Goal: Task Accomplishment & Management: Manage account settings

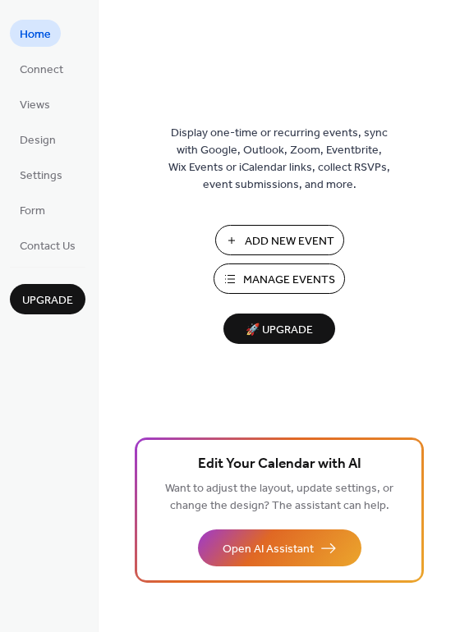
click at [288, 248] on span "Add New Event" at bounding box center [289, 241] width 89 height 17
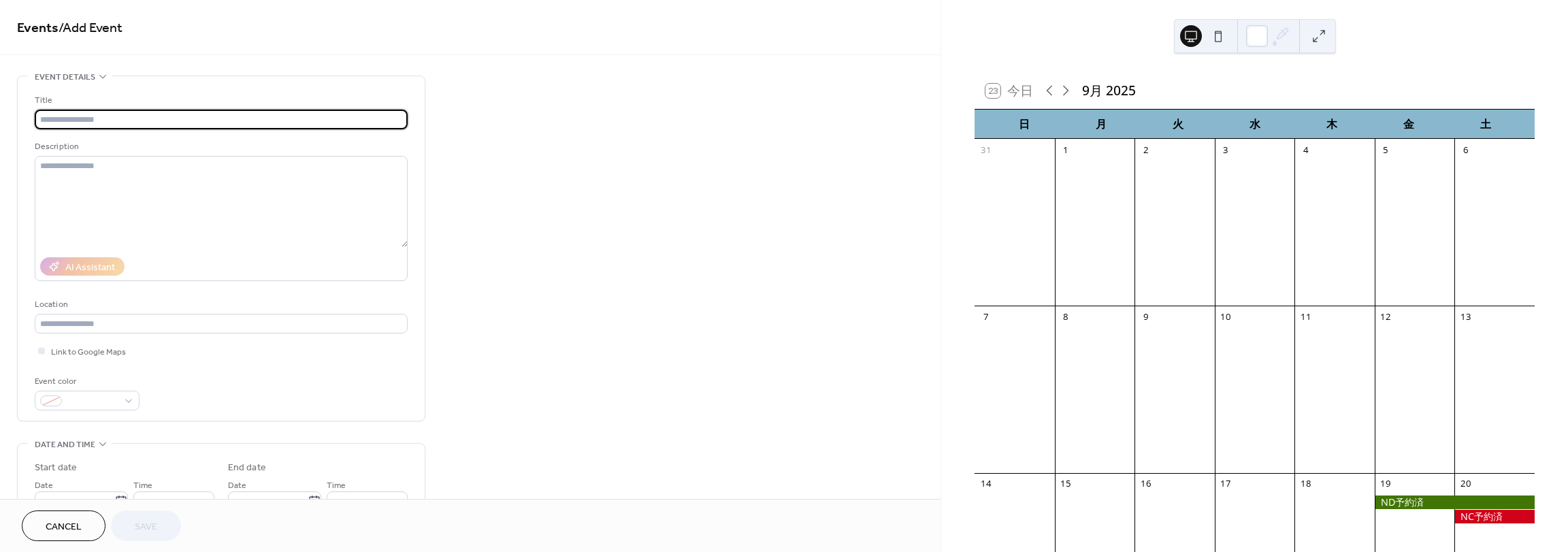
click at [120, 123] on input "text" at bounding box center [221, 119] width 373 height 20
type input "*****"
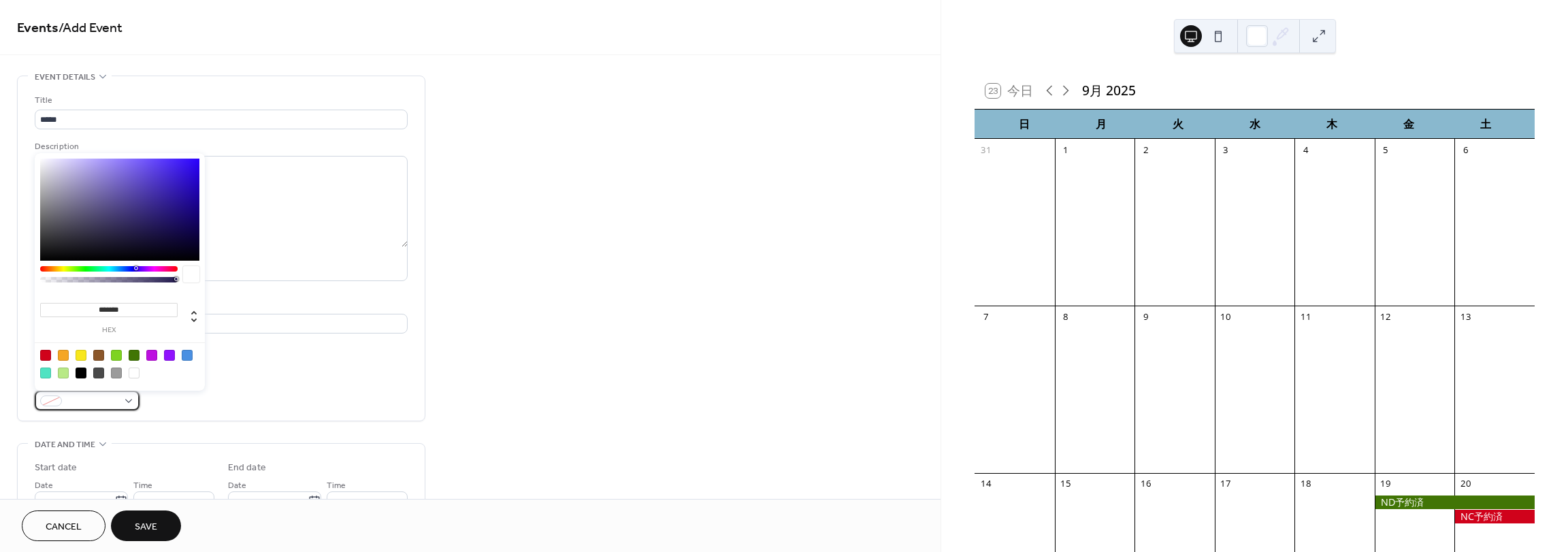
click at [97, 404] on span at bounding box center [92, 401] width 51 height 14
click at [131, 351] on div at bounding box center [133, 355] width 11 height 11
type input "*******"
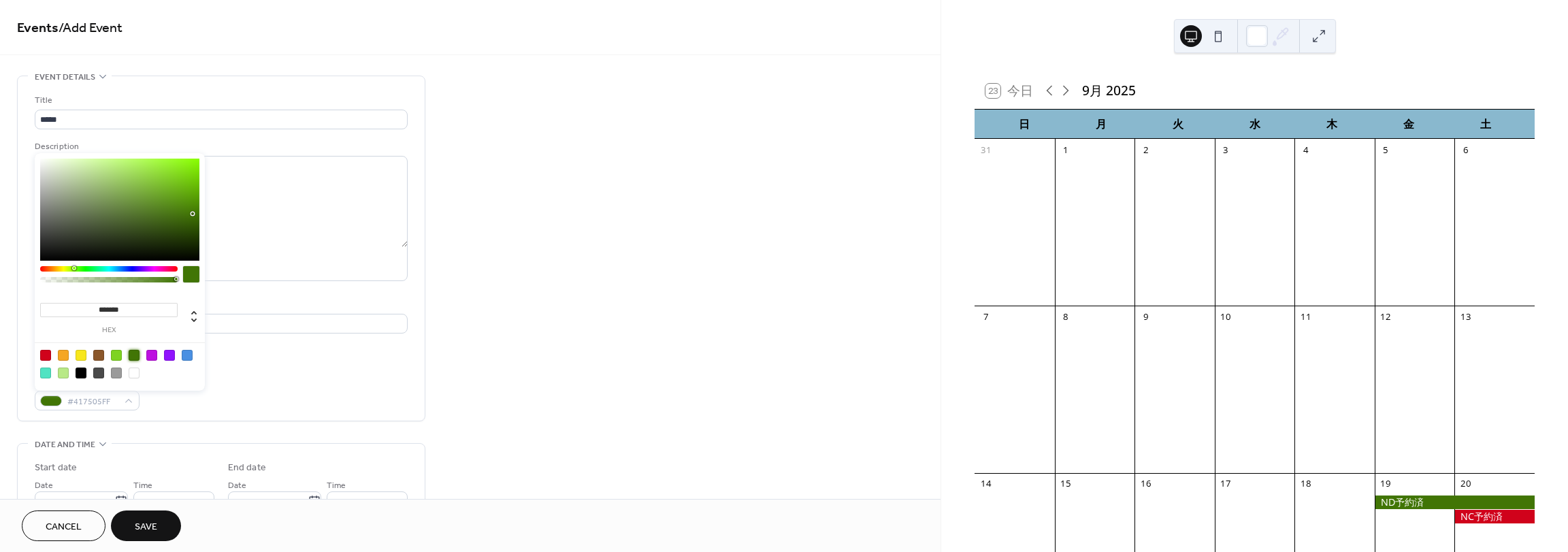
scroll to position [114, 0]
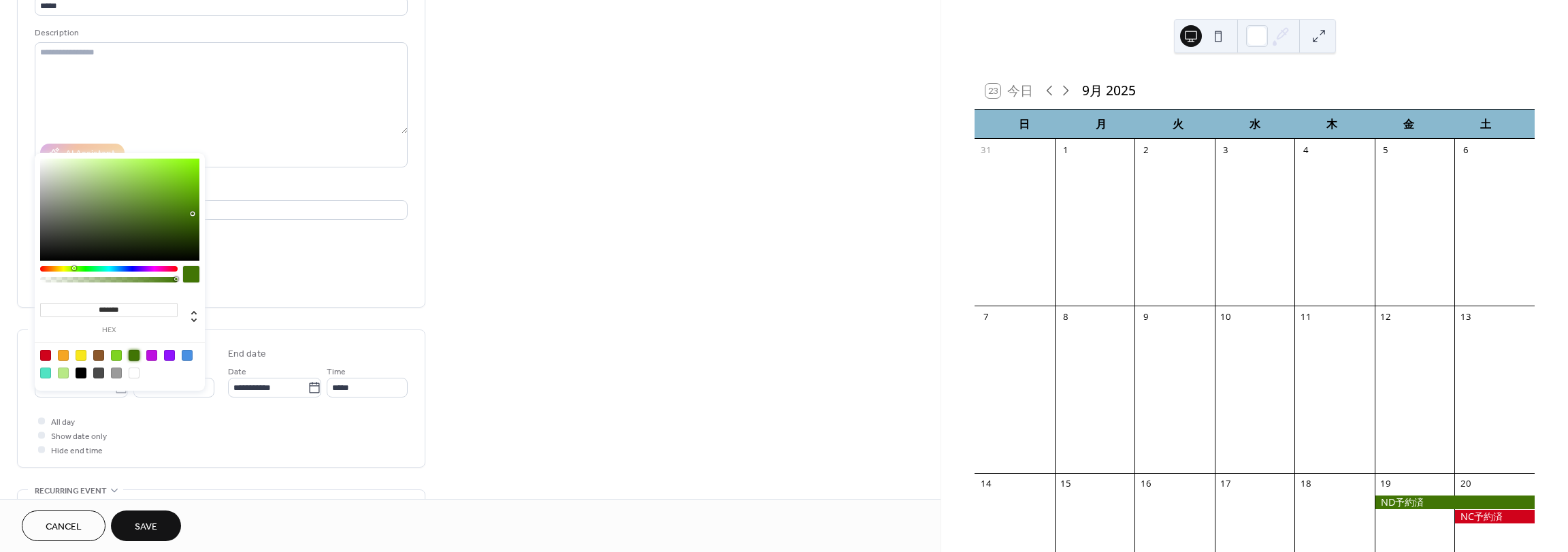
click at [185, 430] on div "All day Show date only Hide end time" at bounding box center [221, 435] width 373 height 43
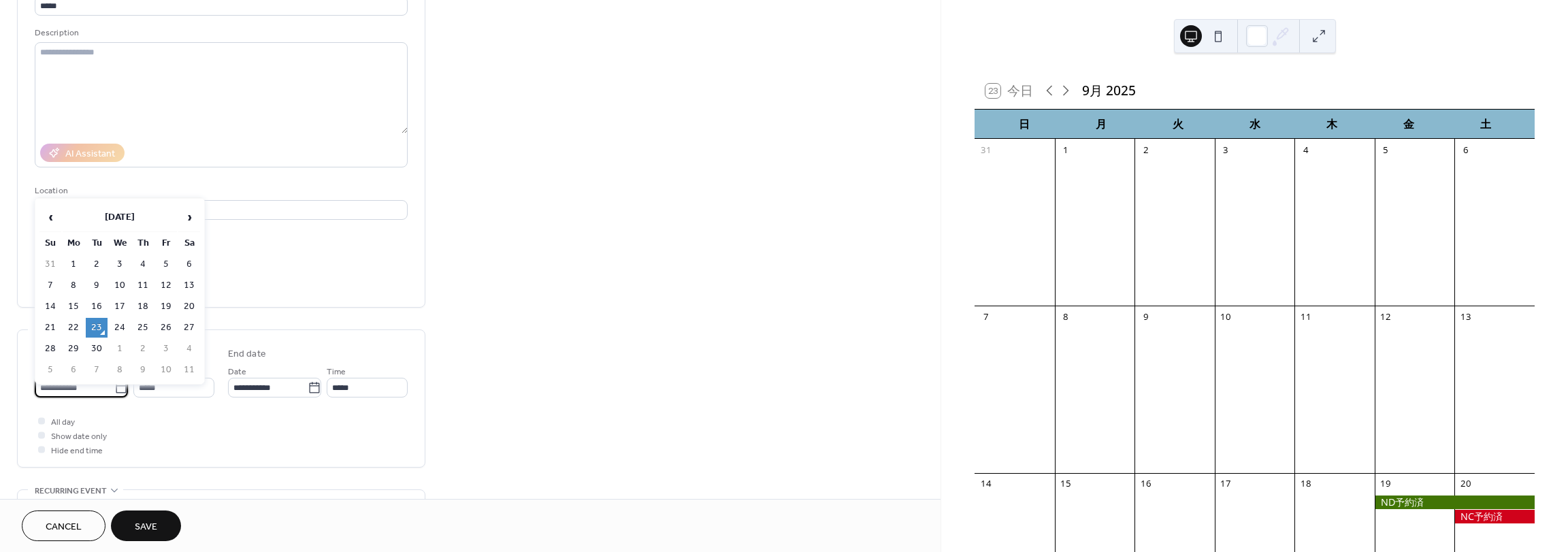
click at [58, 382] on input "**********" at bounding box center [75, 388] width 80 height 20
click at [197, 215] on span "›" at bounding box center [189, 216] width 21 height 27
click at [188, 269] on td "4" at bounding box center [189, 264] width 22 height 20
type input "**********"
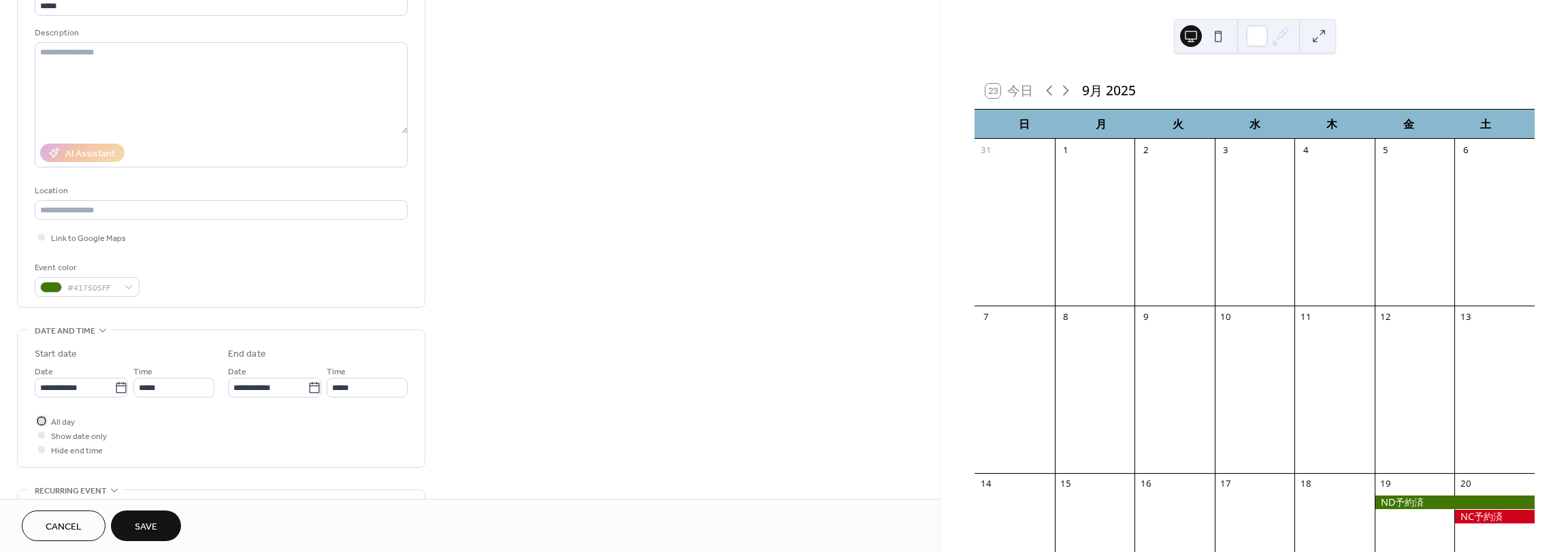
click at [53, 425] on span "All day" at bounding box center [63, 422] width 24 height 14
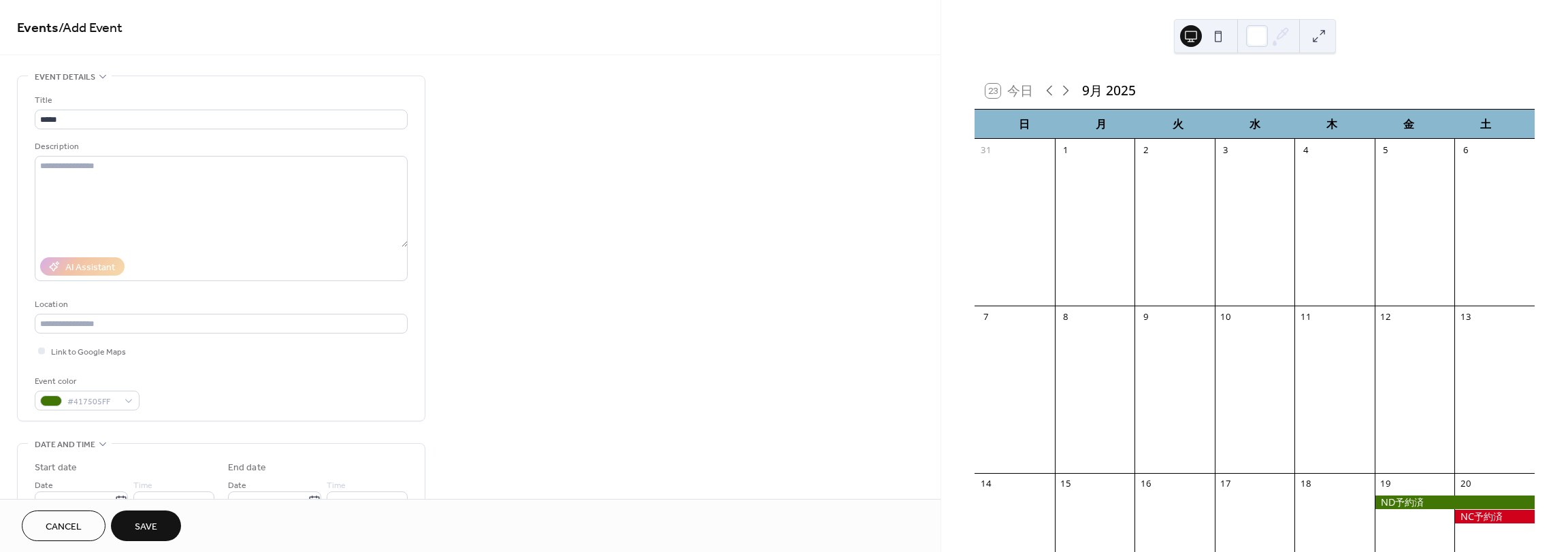
scroll to position [340, 0]
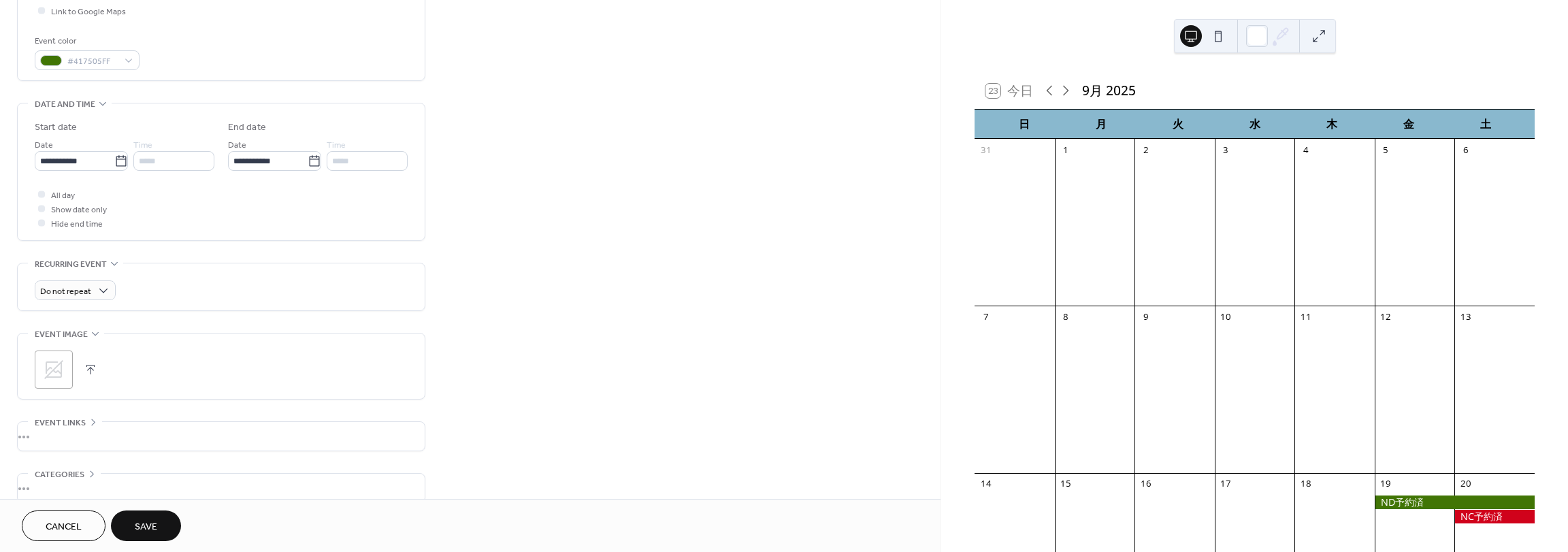
click at [158, 528] on button "Save" at bounding box center [146, 525] width 70 height 31
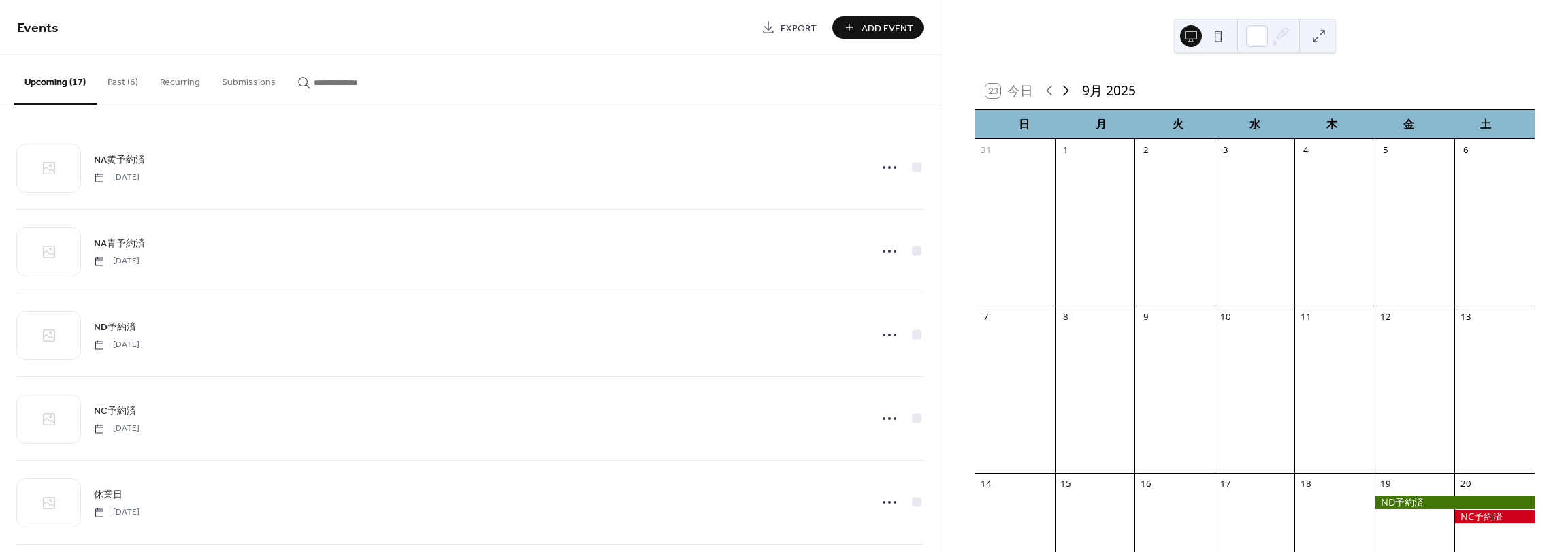
click at [1067, 90] on icon at bounding box center [1066, 90] width 17 height 17
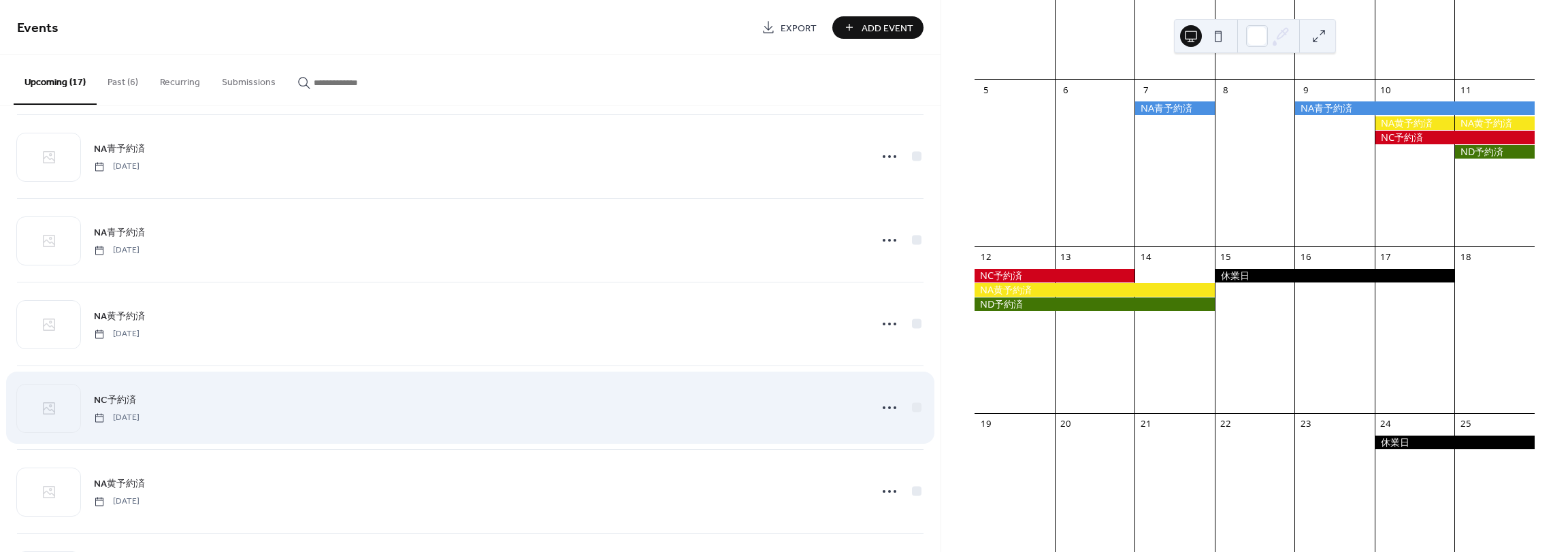
scroll to position [1016, 0]
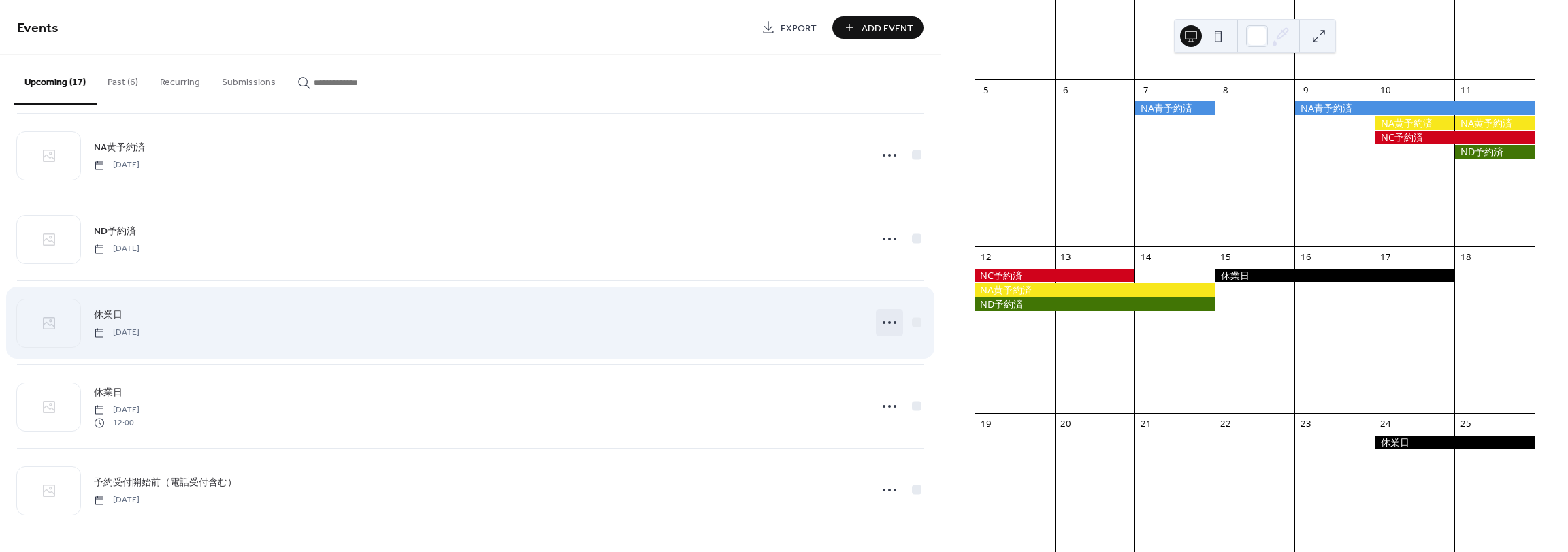
click at [882, 332] on icon at bounding box center [890, 322] width 22 height 22
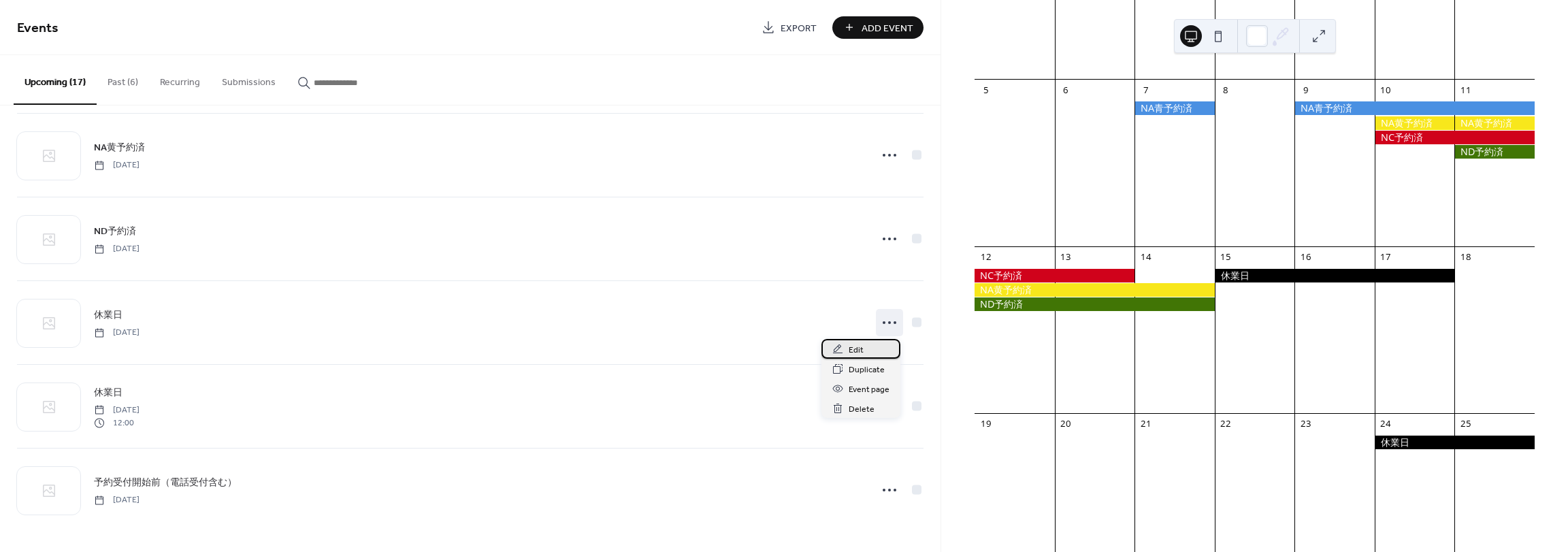
click at [876, 352] on div "Edit" at bounding box center [861, 349] width 79 height 20
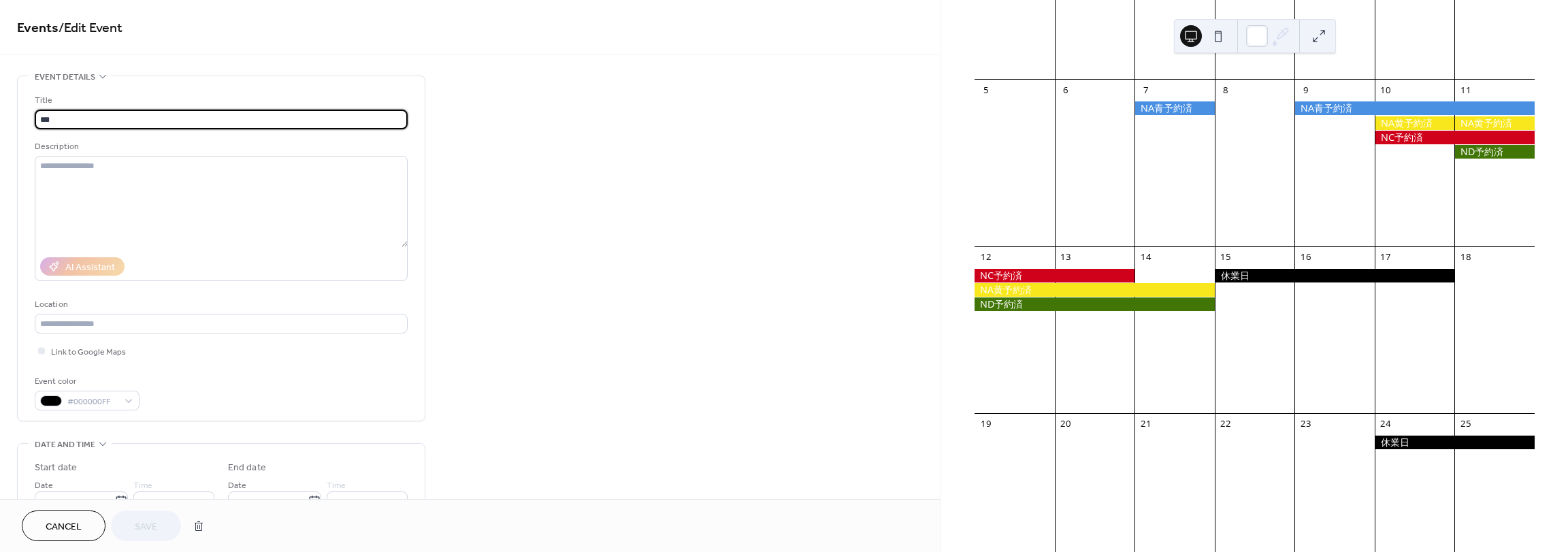
scroll to position [226, 0]
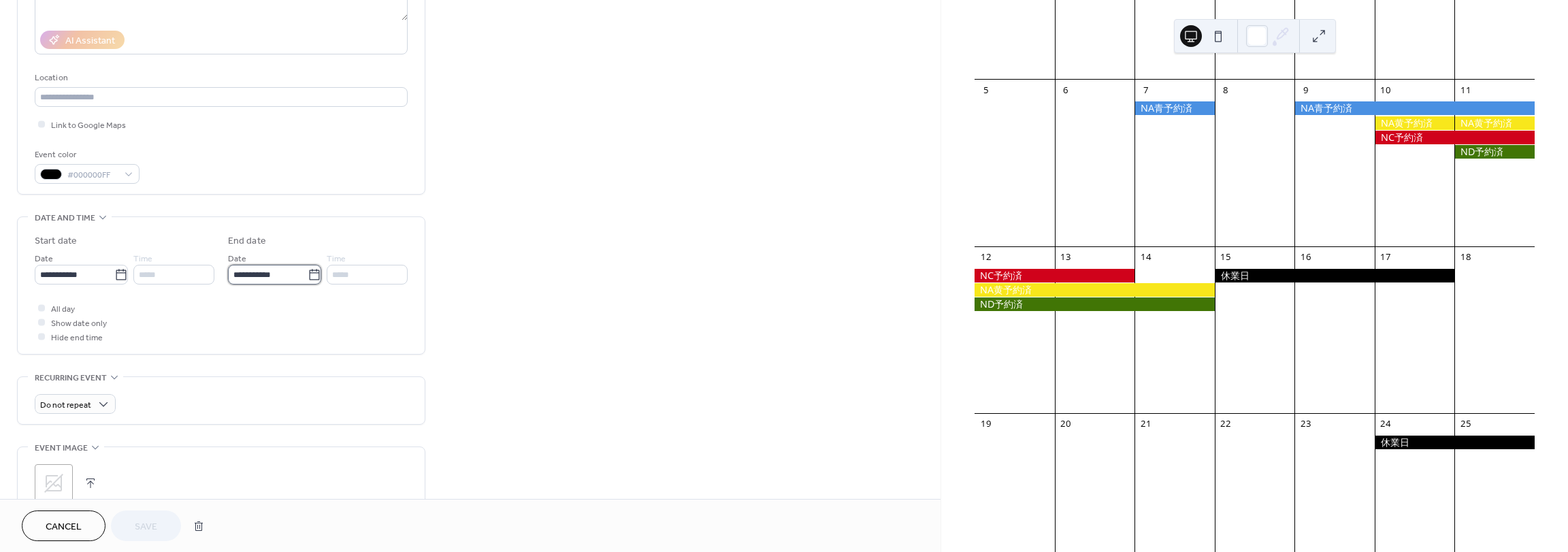
click at [289, 283] on input "**********" at bounding box center [268, 274] width 80 height 20
click at [381, 397] on td "18" at bounding box center [382, 396] width 22 height 20
type input "**********"
click at [146, 536] on button "Save" at bounding box center [146, 525] width 70 height 31
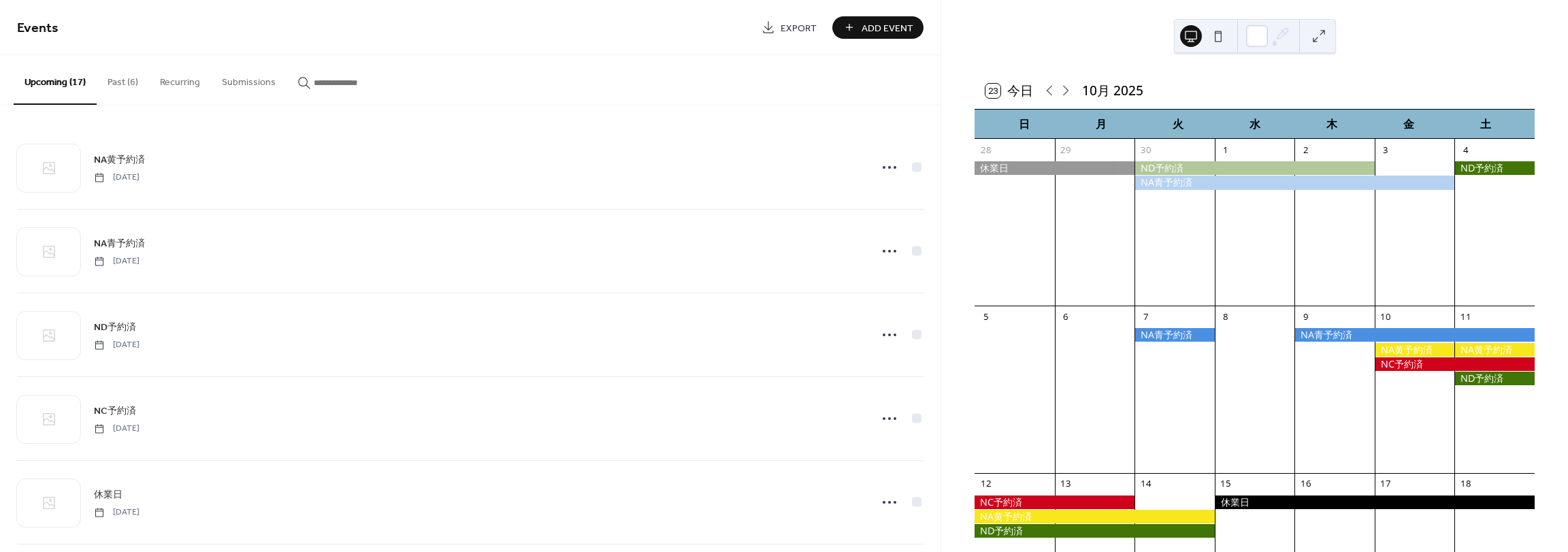
click at [118, 78] on button "Past (6)" at bounding box center [123, 79] width 52 height 48
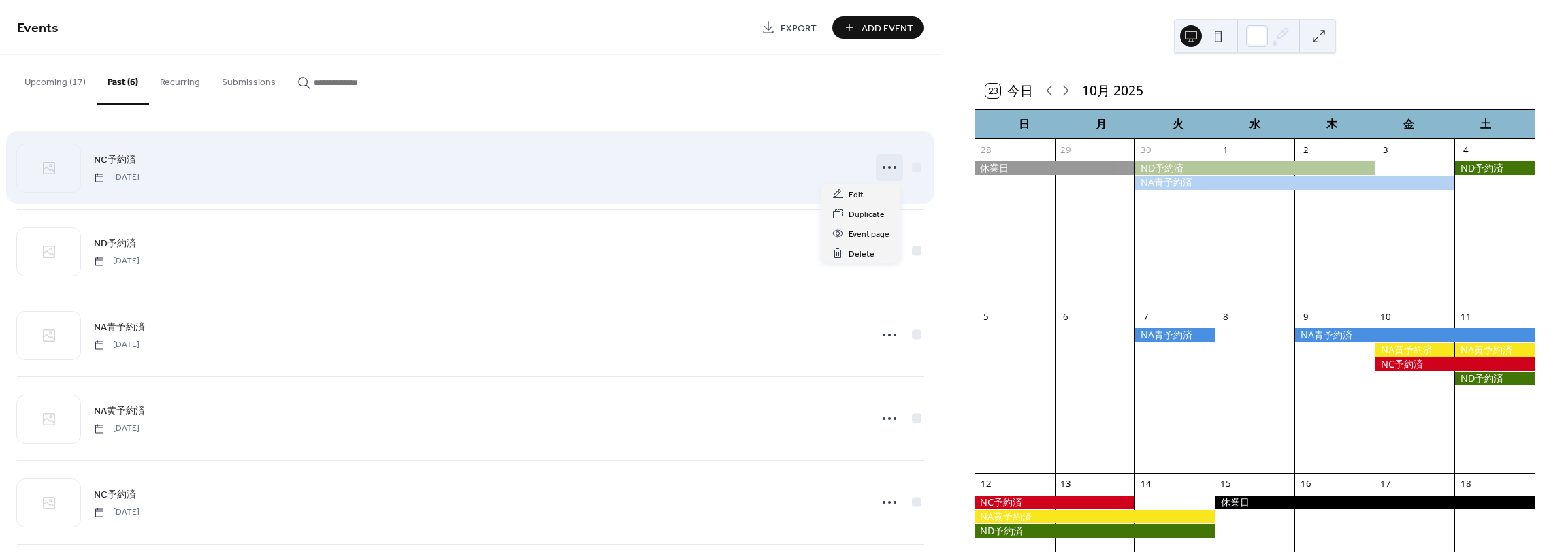
click at [883, 174] on icon at bounding box center [890, 167] width 22 height 22
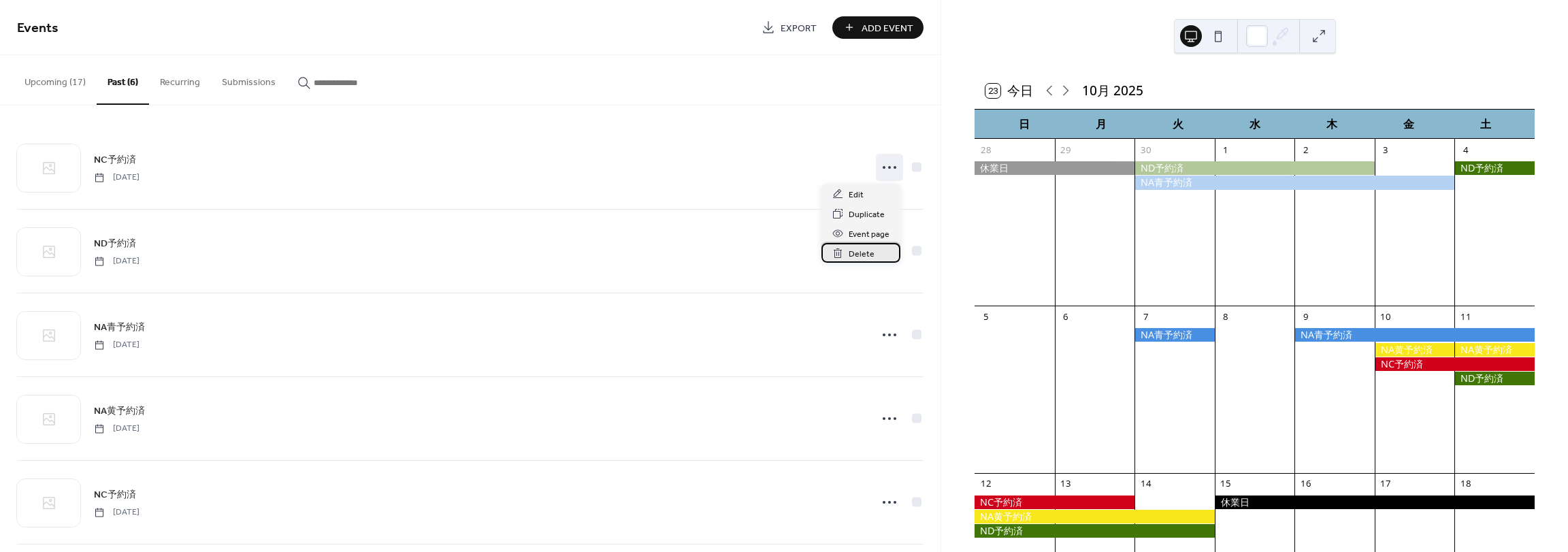
click at [866, 259] on span "Delete" at bounding box center [862, 254] width 26 height 14
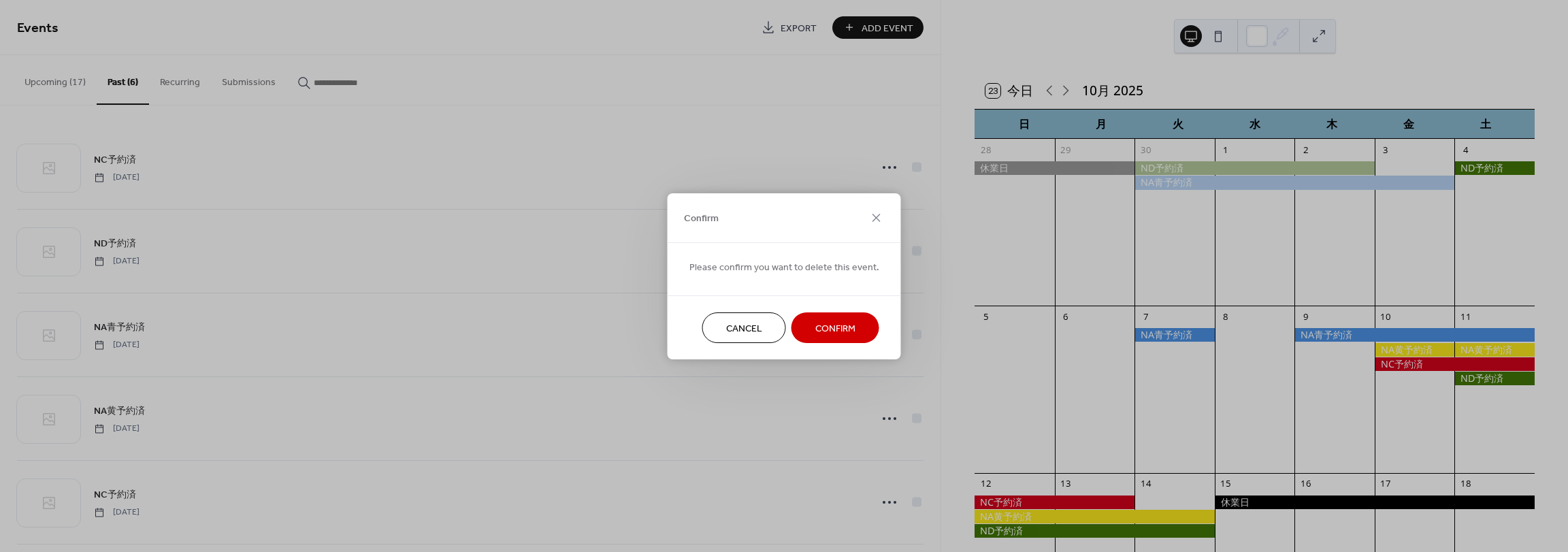
click at [849, 317] on button "Confirm" at bounding box center [836, 327] width 88 height 31
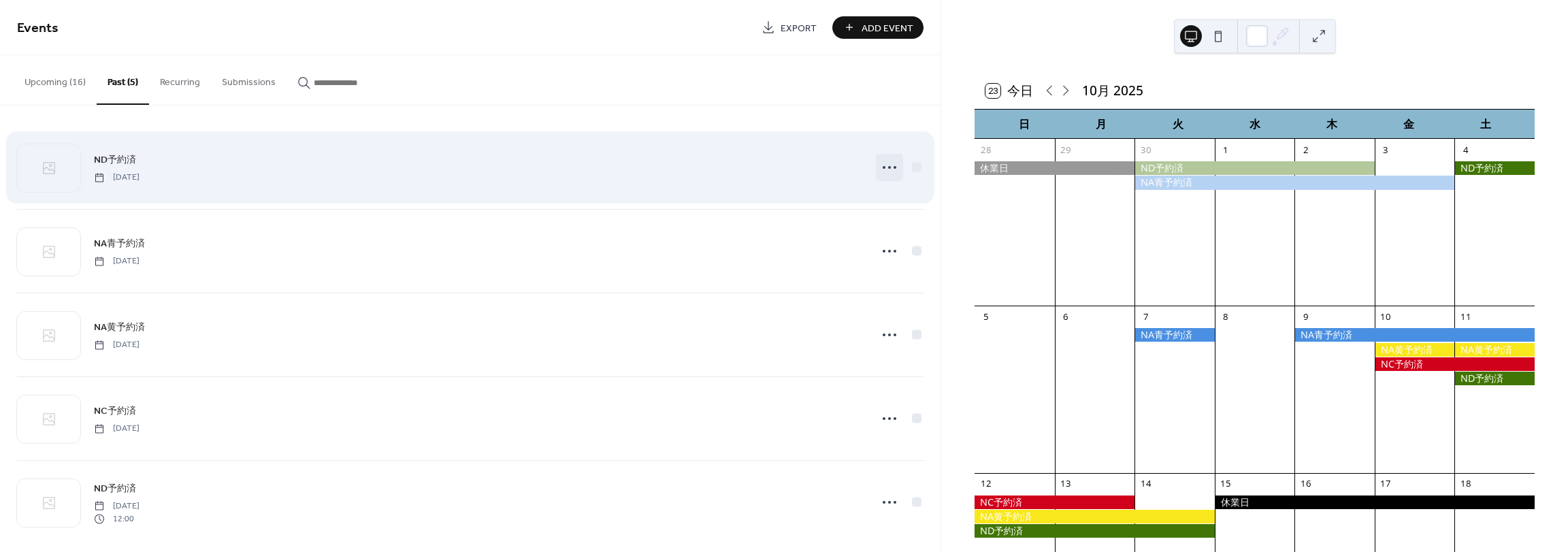
click at [884, 179] on div at bounding box center [889, 167] width 27 height 27
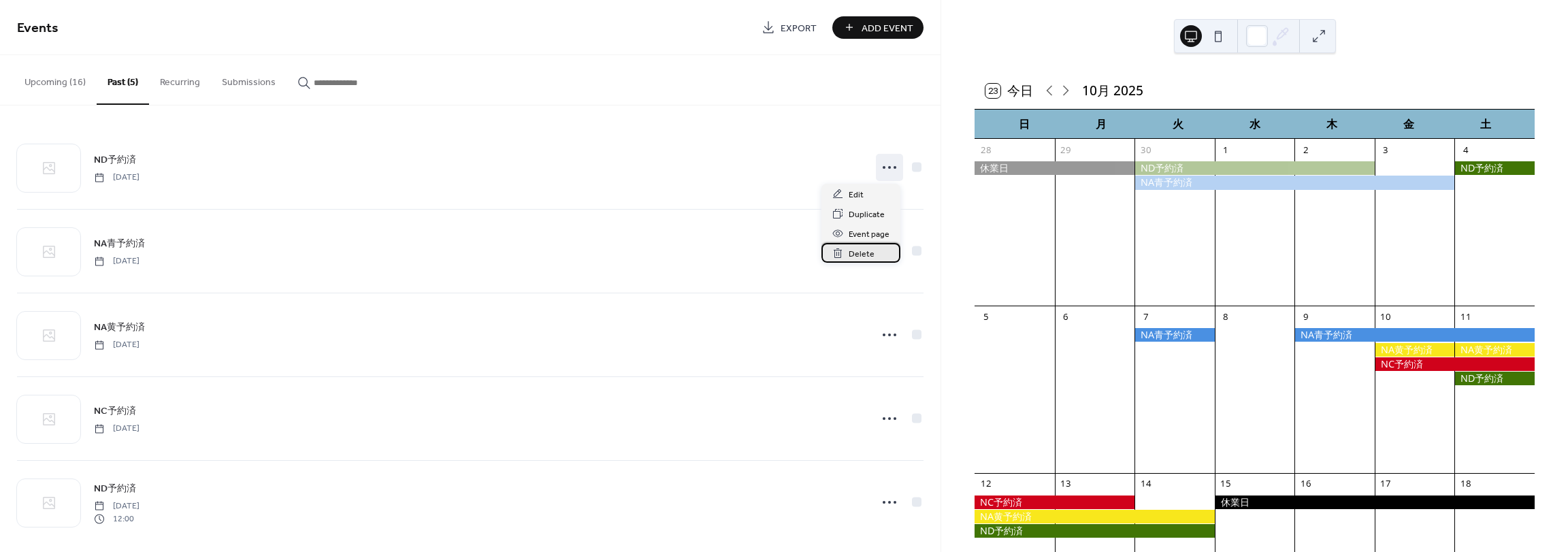
click at [876, 252] on div "Delete" at bounding box center [861, 253] width 79 height 20
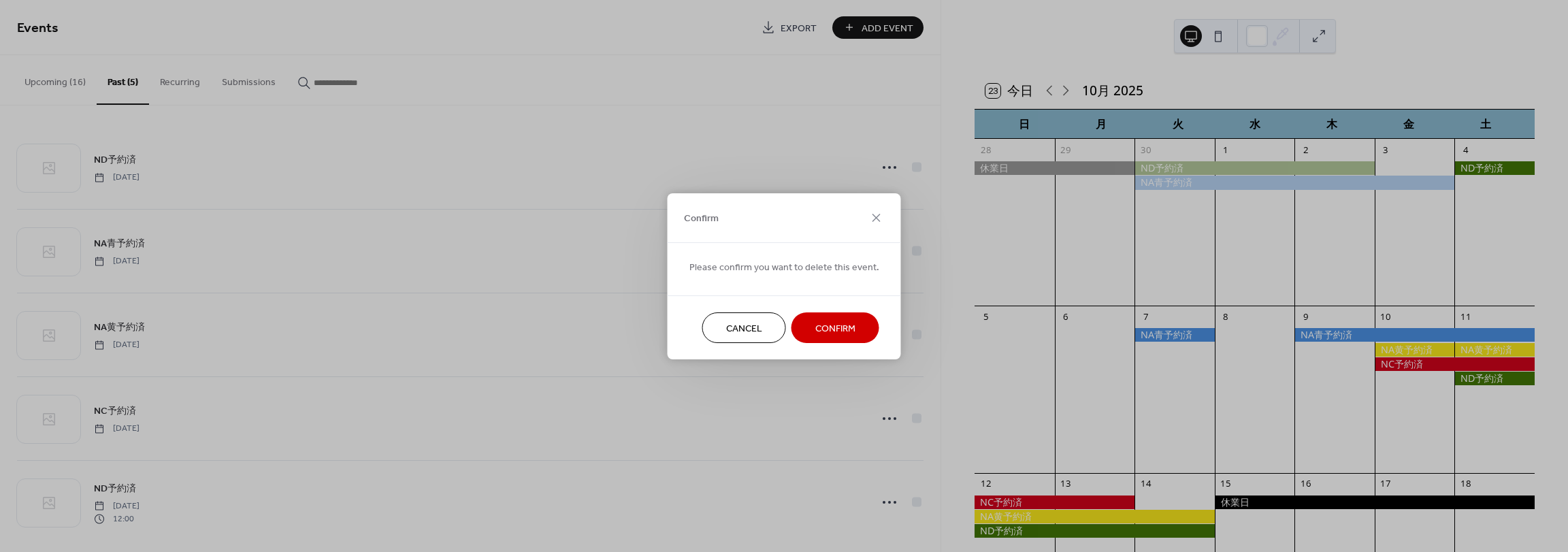
click at [816, 326] on span "Confirm" at bounding box center [835, 327] width 40 height 14
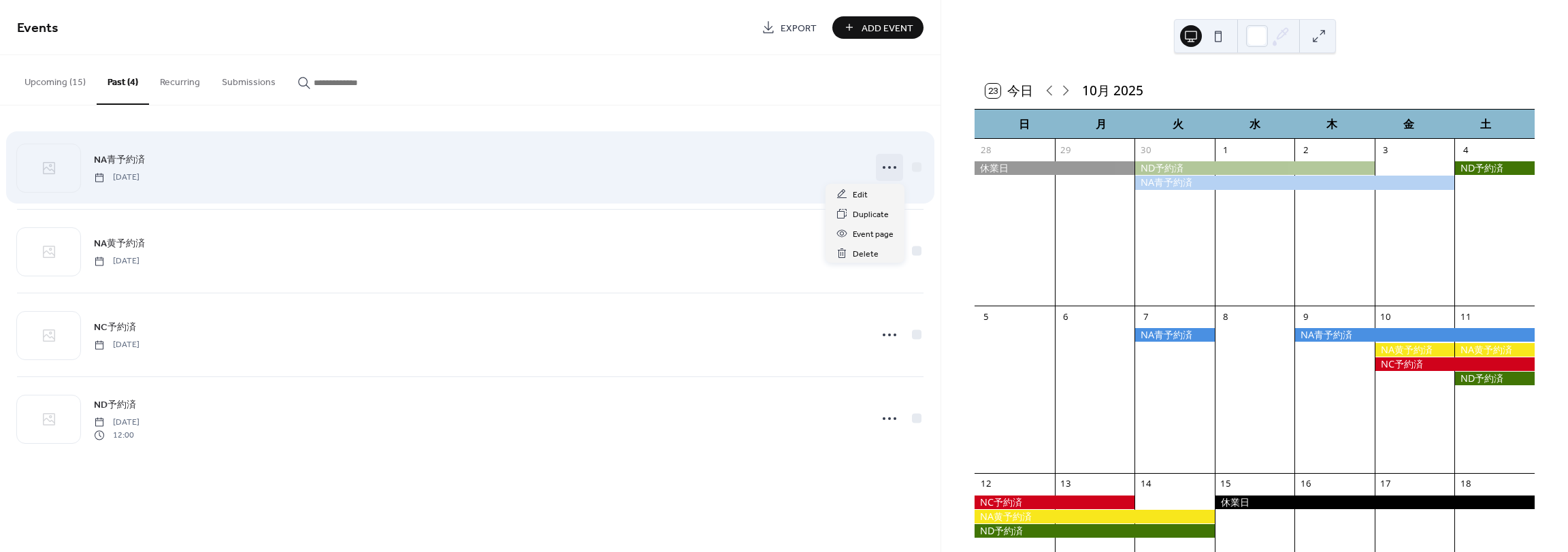
click at [896, 169] on icon at bounding box center [890, 167] width 22 height 22
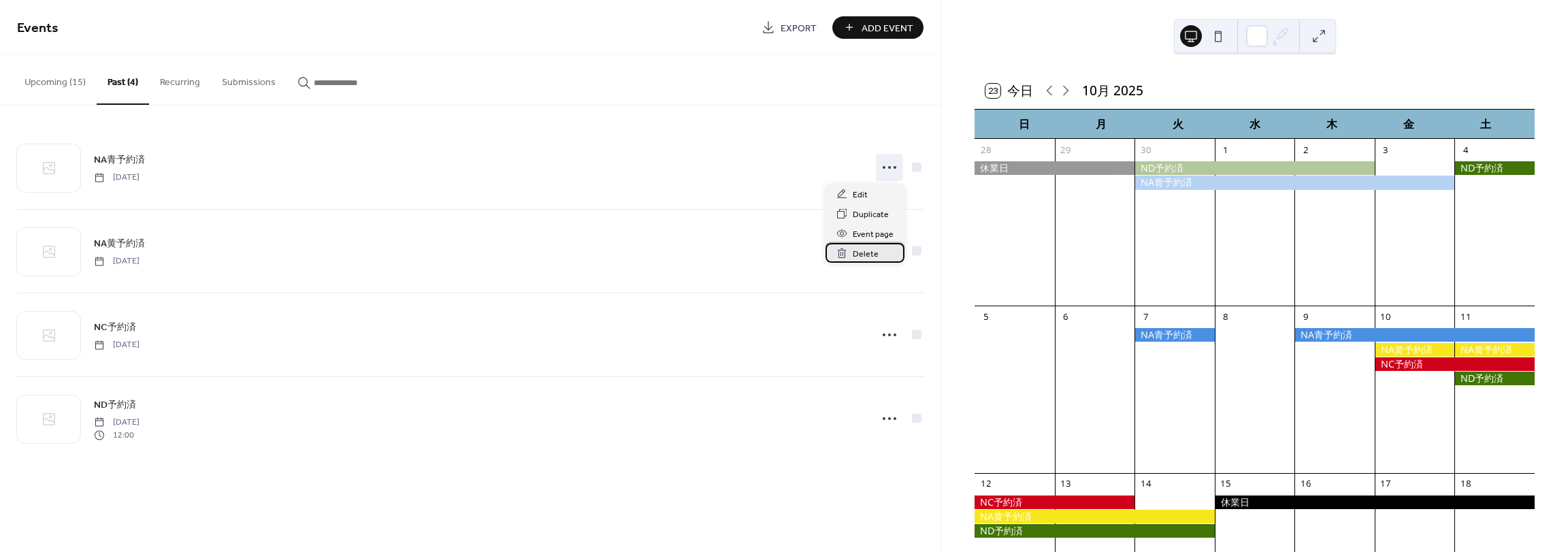
click at [871, 253] on span "Delete" at bounding box center [865, 254] width 26 height 14
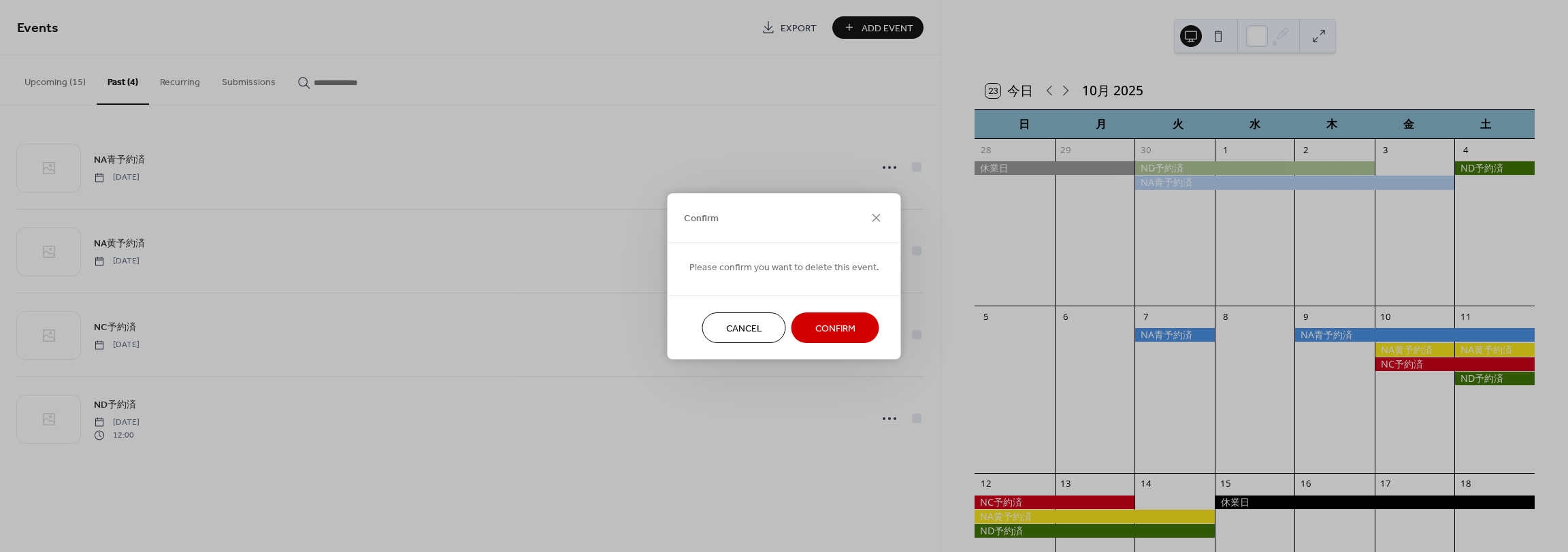
click at [844, 335] on span "Confirm" at bounding box center [835, 327] width 40 height 14
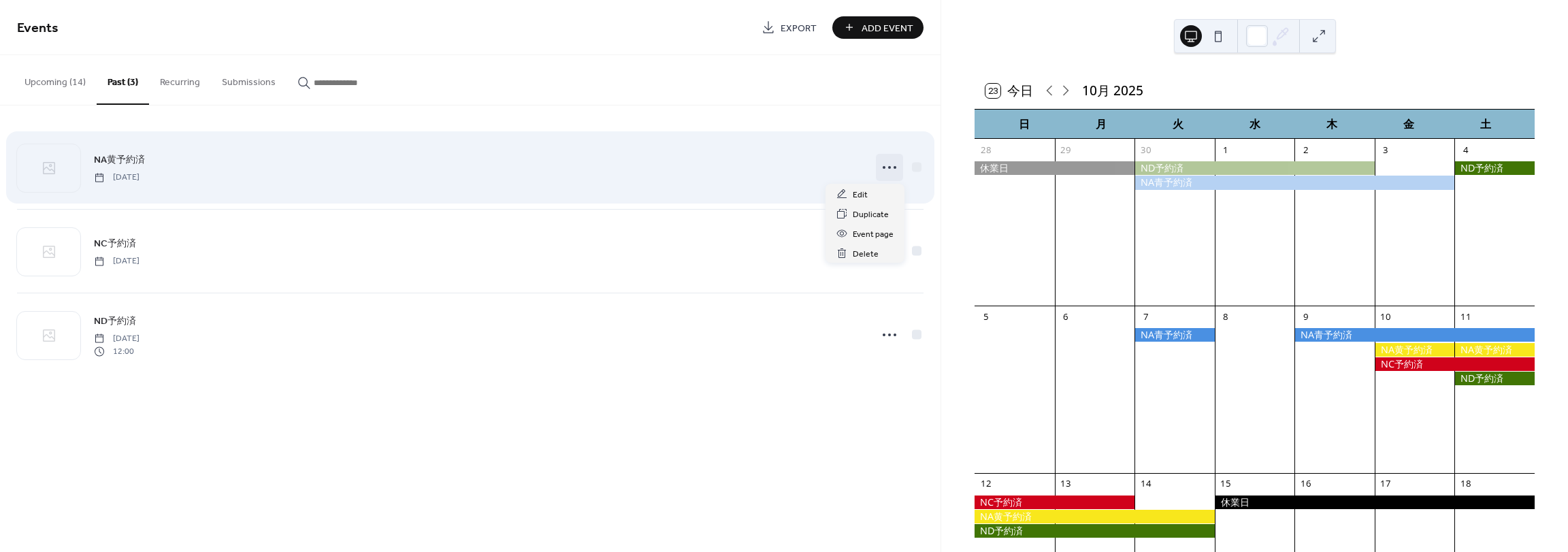
click at [891, 175] on icon at bounding box center [890, 167] width 22 height 22
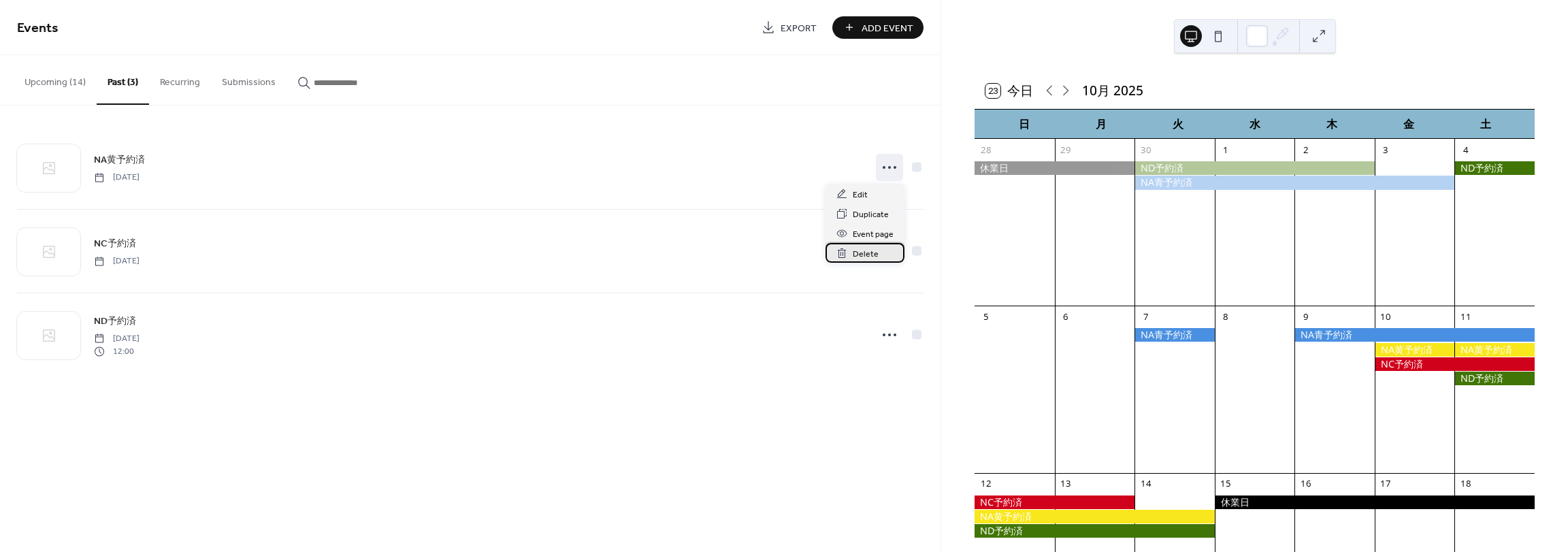
click at [879, 256] on div "Delete" at bounding box center [865, 253] width 79 height 20
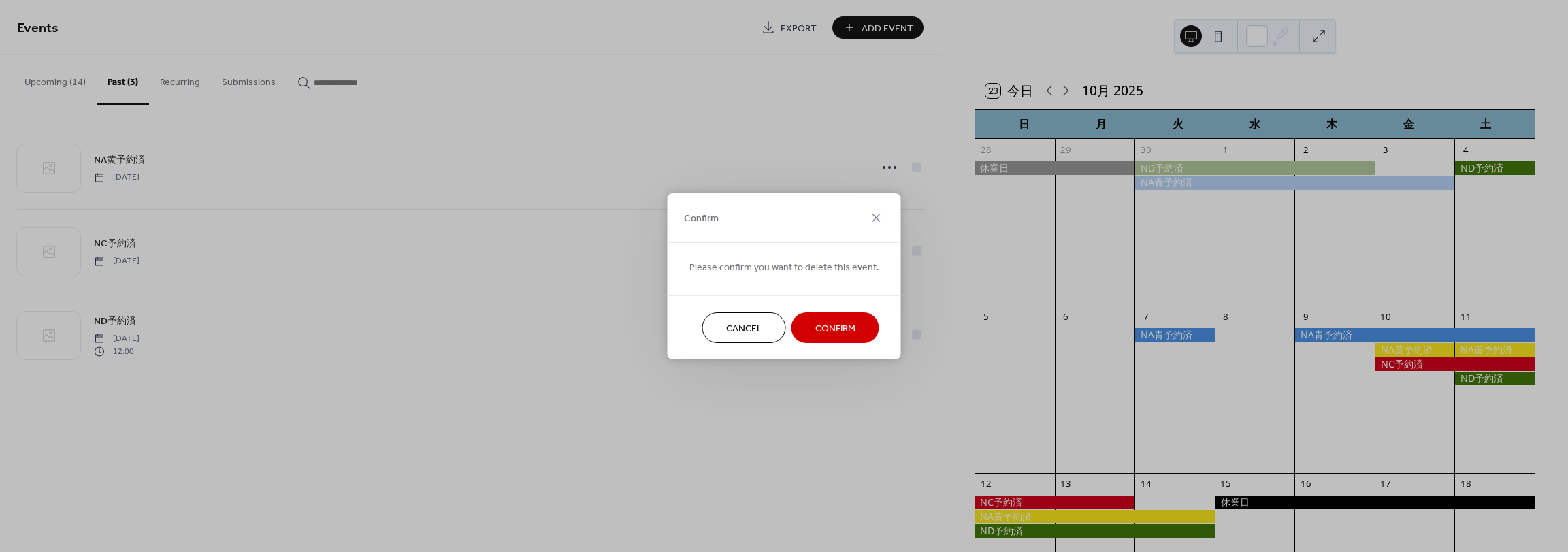
click at [833, 319] on button "Confirm" at bounding box center [836, 327] width 88 height 31
click at [833, 327] on div "Cancel Confirm" at bounding box center [784, 327] width 234 height 64
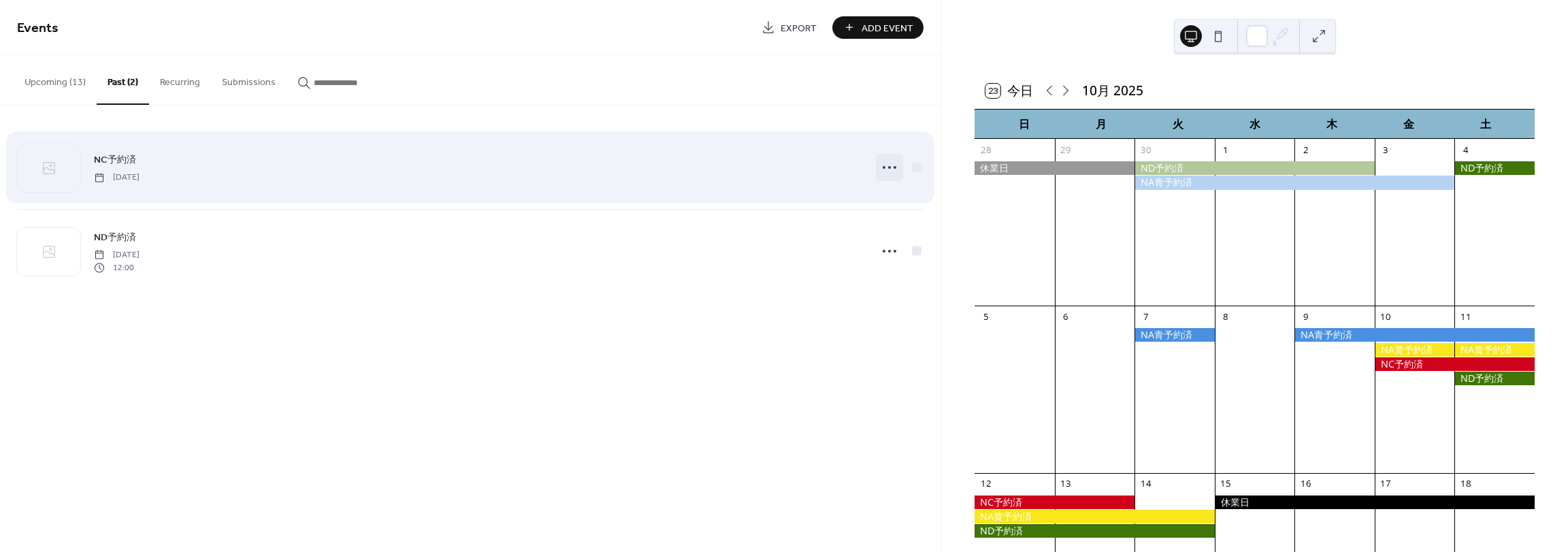
click at [883, 169] on icon at bounding box center [890, 167] width 22 height 22
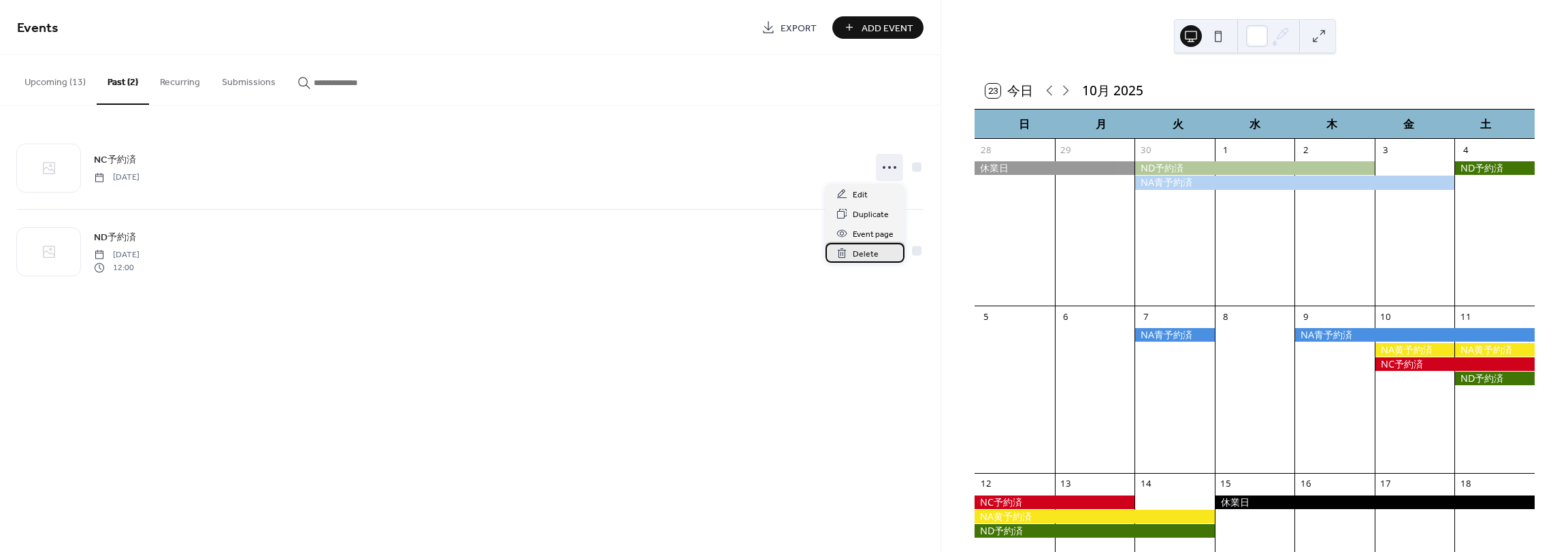
click at [880, 259] on div "Delete" at bounding box center [865, 253] width 79 height 20
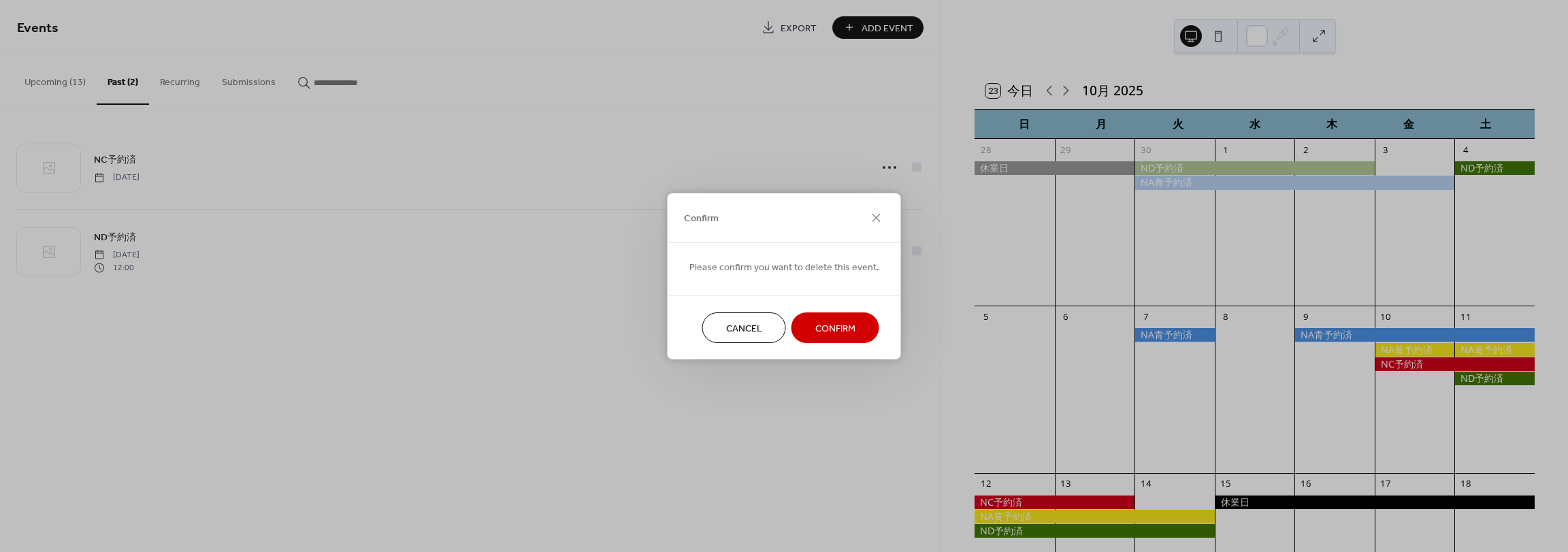
click at [861, 332] on button "Confirm" at bounding box center [836, 327] width 88 height 31
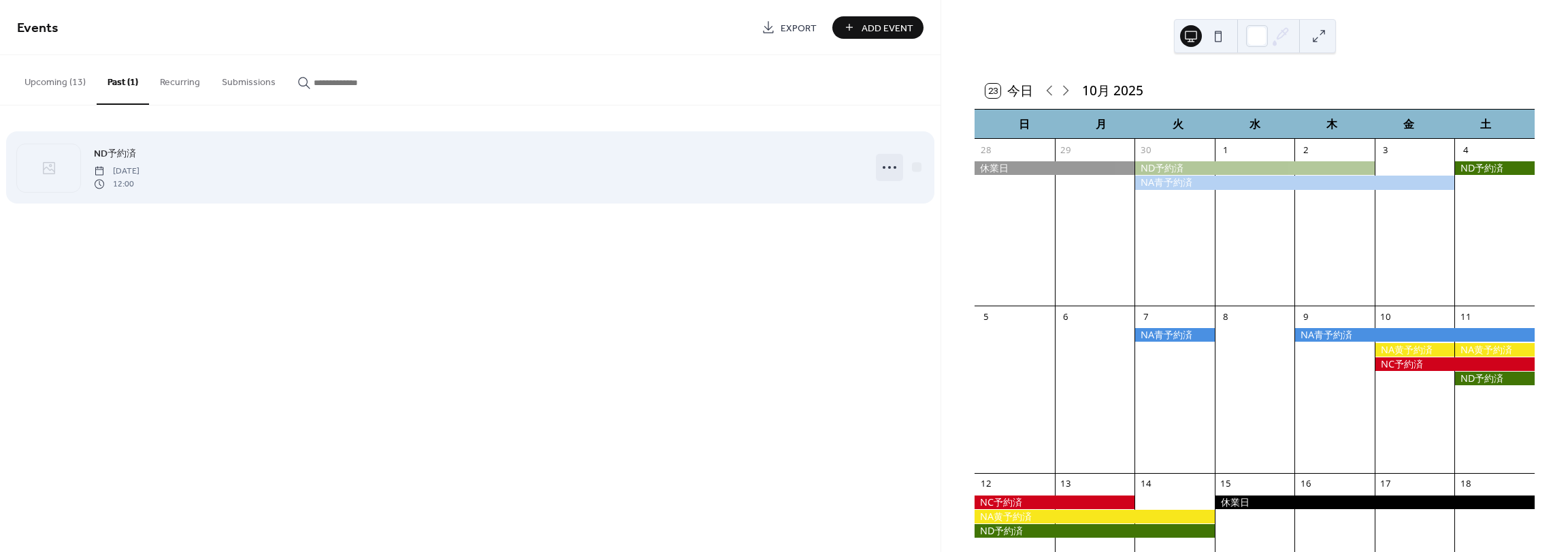
click at [878, 174] on div at bounding box center [889, 167] width 27 height 27
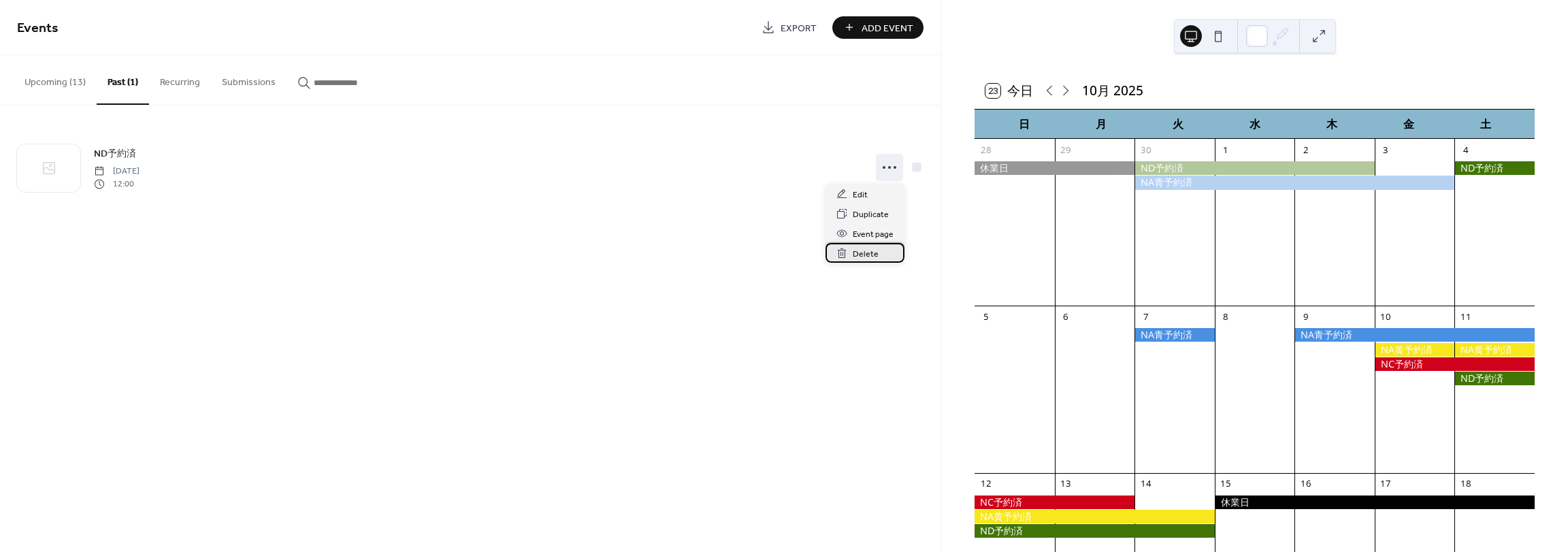
click at [856, 254] on span "Delete" at bounding box center [865, 254] width 26 height 14
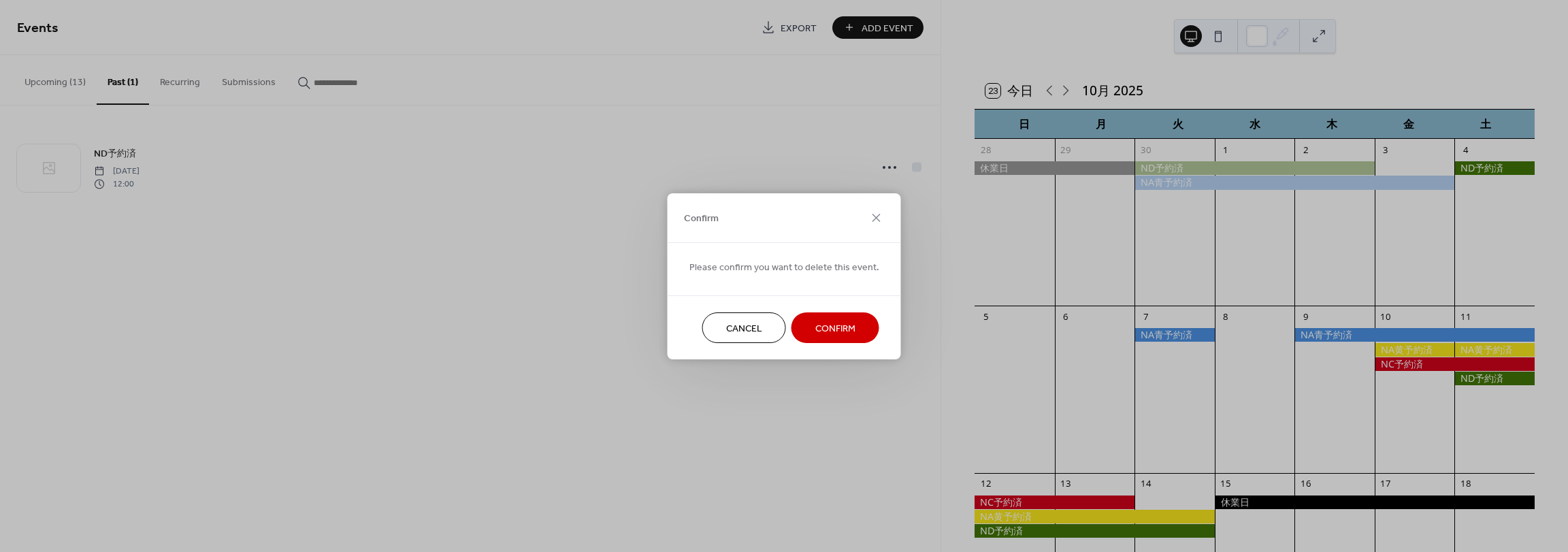
click at [822, 329] on span "Confirm" at bounding box center [835, 327] width 40 height 14
